Goal: Transaction & Acquisition: Purchase product/service

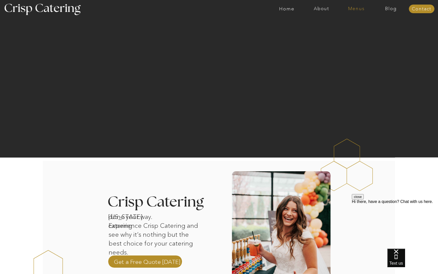
click at [353, 9] on nav "Menus" at bounding box center [356, 8] width 35 height 5
click at [346, 23] on nav "Summer (Mar-Aug)" at bounding box center [357, 23] width 45 height 5
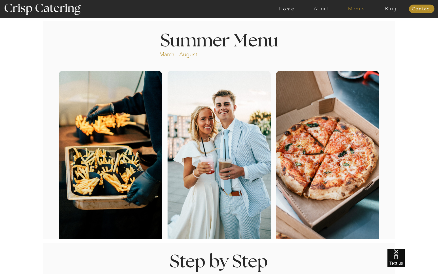
click at [359, 10] on nav "Menus" at bounding box center [356, 8] width 35 height 5
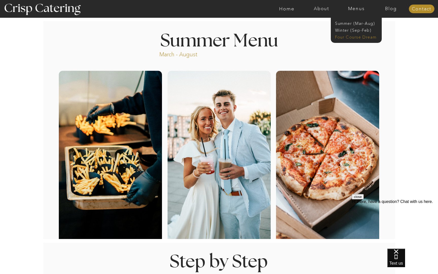
click at [355, 39] on nav "Four Course Dream" at bounding box center [357, 36] width 45 height 5
